Goal: Book appointment/travel/reservation

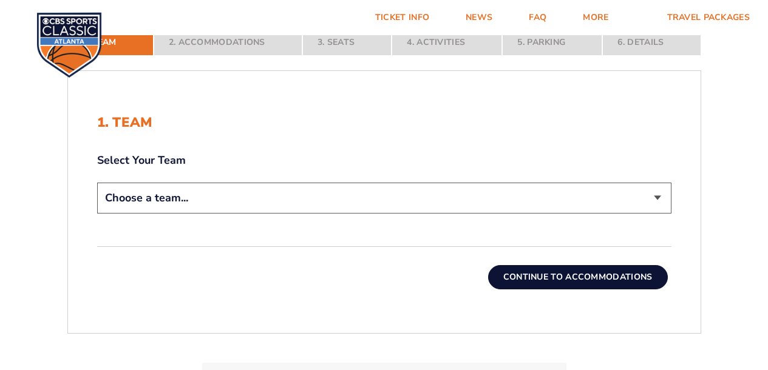
click at [368, 204] on select "Choose a team... [US_STATE] Wildcats [US_STATE] State Buckeyes [US_STATE] Tar H…" at bounding box center [384, 198] width 574 height 31
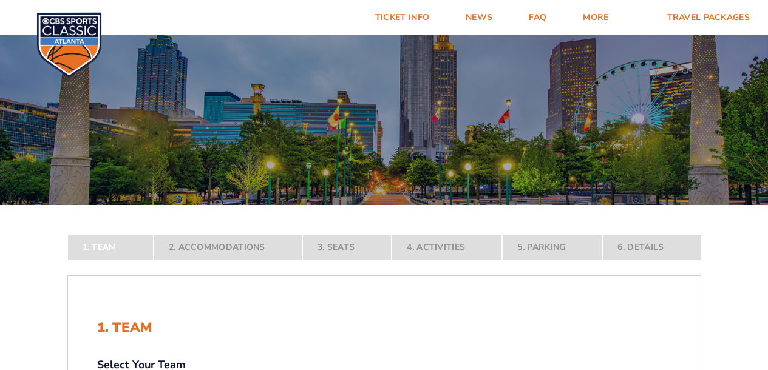
select select "12756"
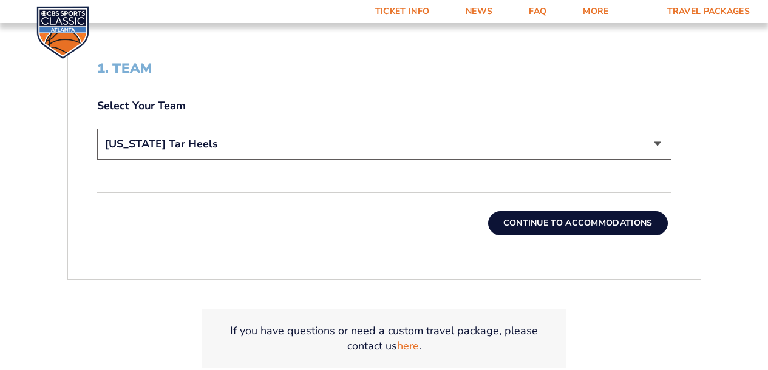
click at [531, 228] on button "Continue To Accommodations" at bounding box center [578, 223] width 180 height 24
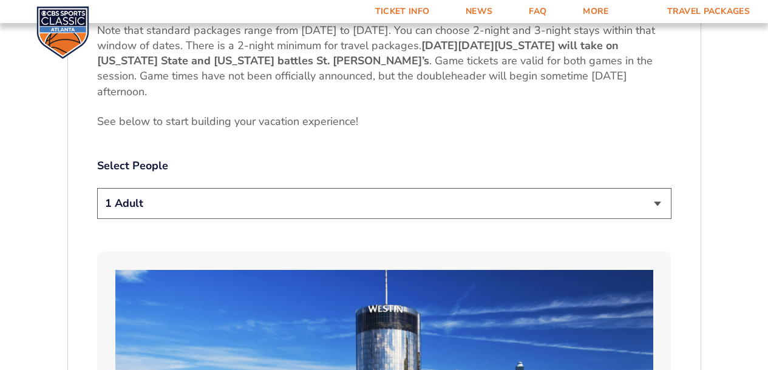
scroll to position [561, 0]
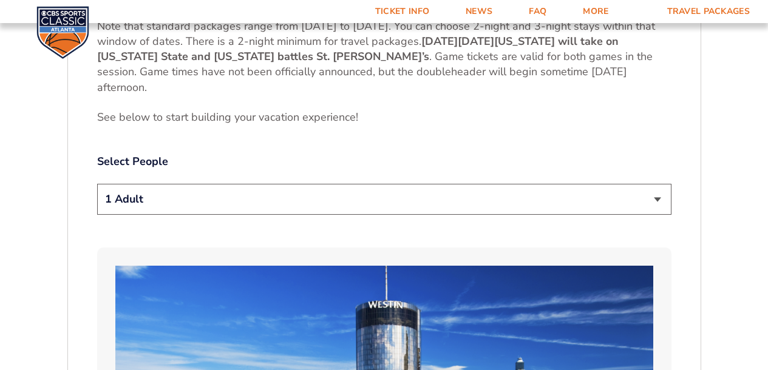
click at [531, 192] on select "1 Adult 2 Adults 3 Adults 4 Adults 2 Adults + 1 Child 2 Adults + 2 Children 2 A…" at bounding box center [384, 199] width 574 height 31
select select "2 Adults"
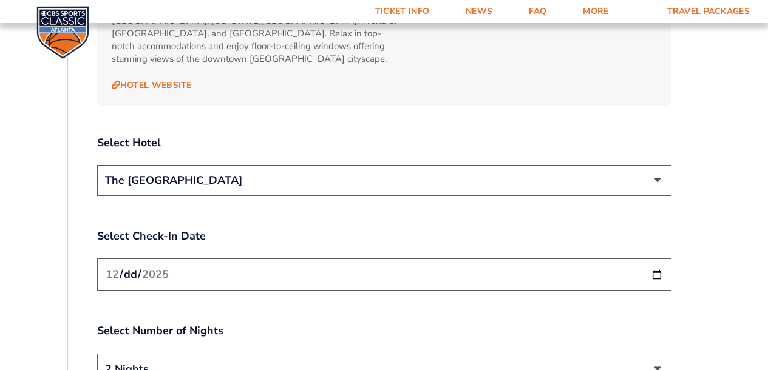
scroll to position [1351, 0]
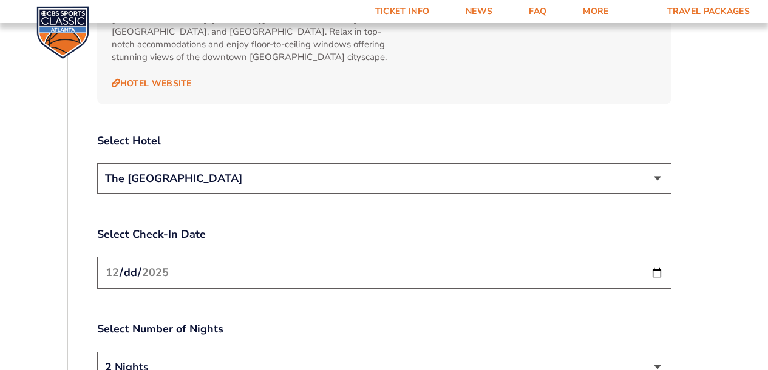
click at [531, 175] on select "The [GEOGRAPHIC_DATA]" at bounding box center [384, 178] width 574 height 31
click at [483, 264] on input "[DATE]" at bounding box center [384, 273] width 574 height 32
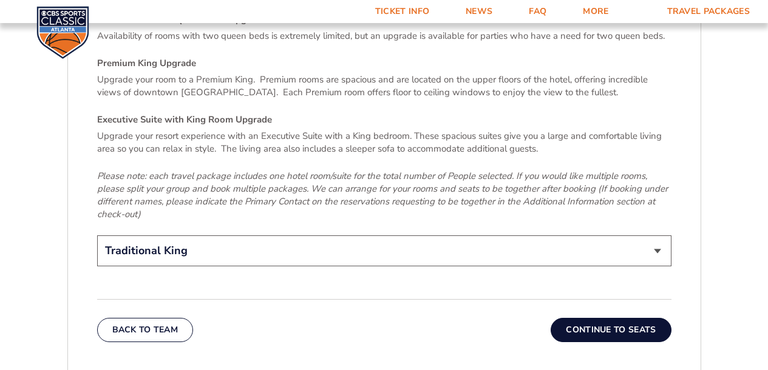
scroll to position [1843, 0]
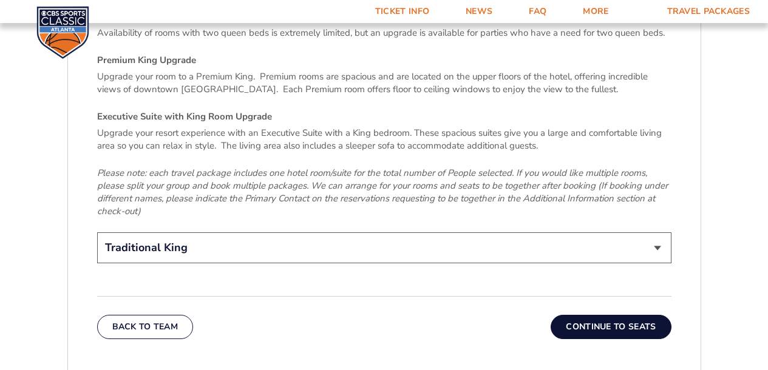
click at [410, 233] on select "Traditional King Traditional with 2 Queen Beds Upgrade (+$45 per night) Premium…" at bounding box center [384, 248] width 574 height 31
click at [584, 315] on button "Continue To Seats" at bounding box center [611, 327] width 120 height 24
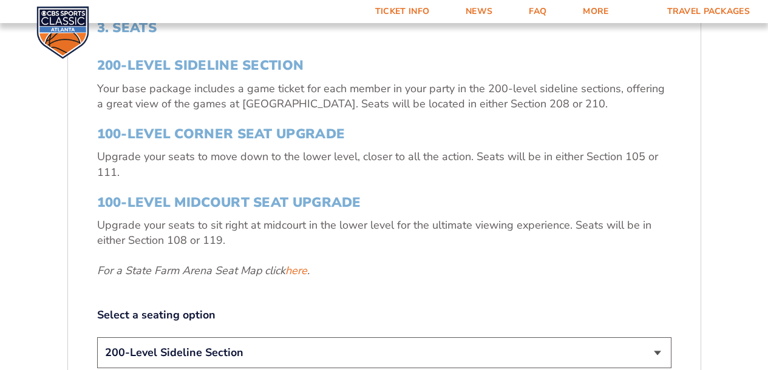
scroll to position [384, 0]
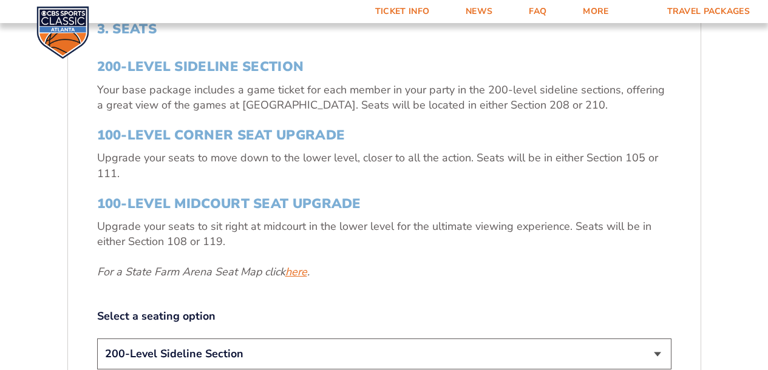
click at [299, 272] on link "here" at bounding box center [296, 272] width 22 height 15
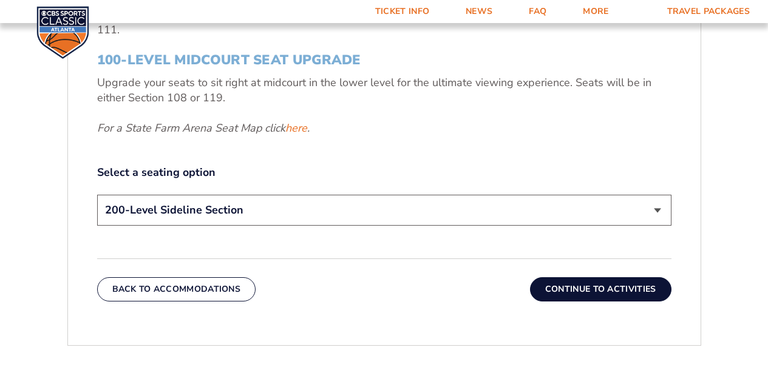
scroll to position [537, 0]
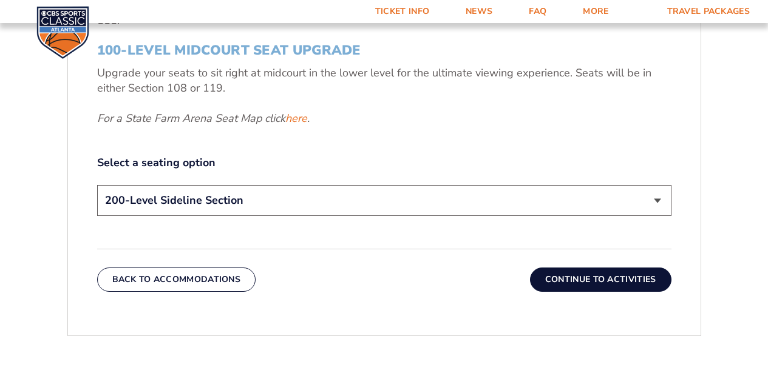
click at [213, 205] on select "200-Level Sideline Section 100-Level Corner Seat Upgrade (+$120 per person) 100…" at bounding box center [384, 200] width 574 height 31
click at [606, 282] on button "Continue To Activities" at bounding box center [600, 280] width 141 height 24
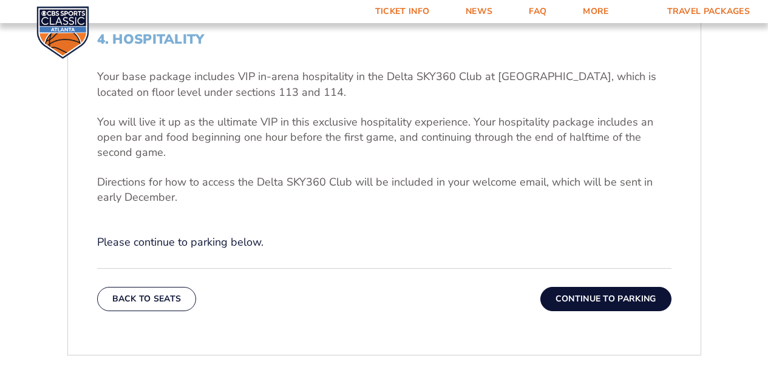
scroll to position [373, 0]
click at [608, 296] on button "Continue To Parking" at bounding box center [605, 300] width 131 height 24
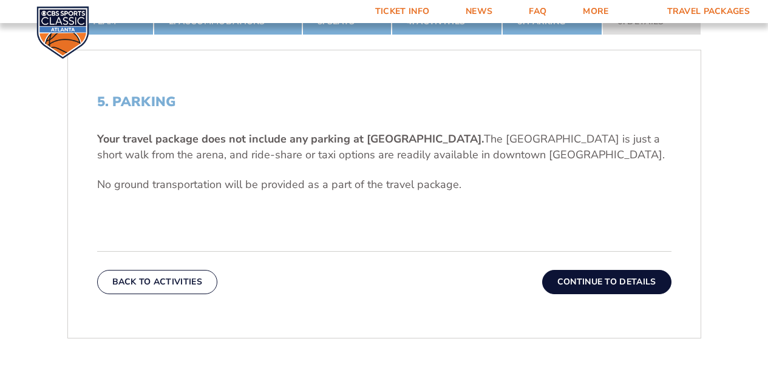
scroll to position [313, 0]
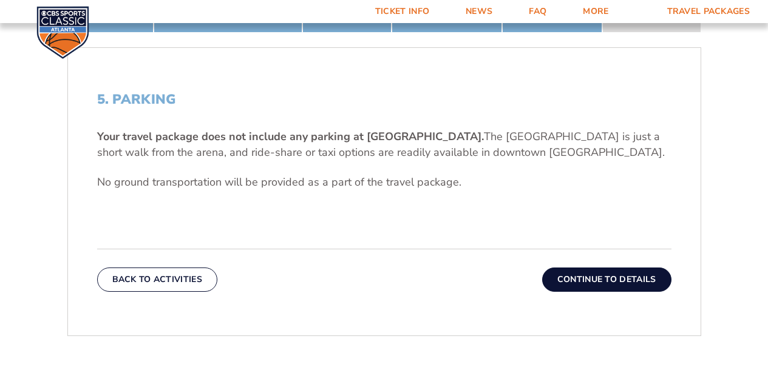
click at [608, 275] on button "Continue To Details" at bounding box center [606, 280] width 129 height 24
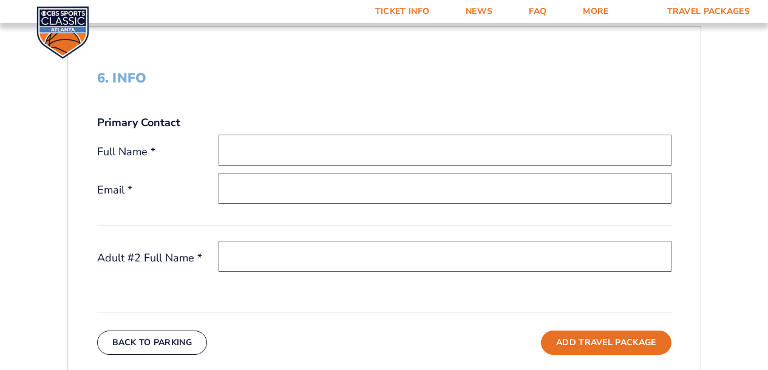
scroll to position [0, 0]
